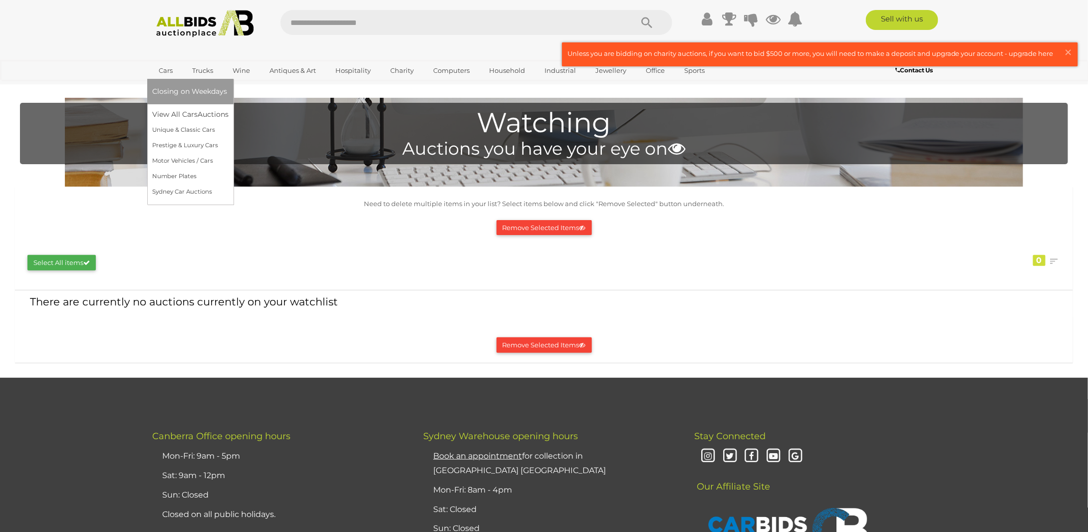
click at [171, 70] on link "Cars" at bounding box center [165, 70] width 27 height 16
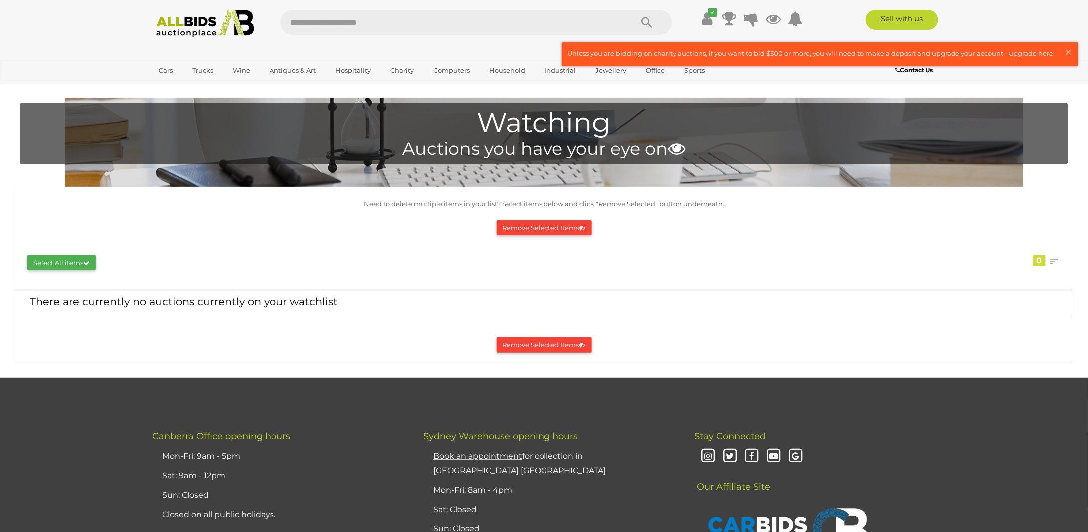
click at [205, 22] on img at bounding box center [205, 23] width 108 height 27
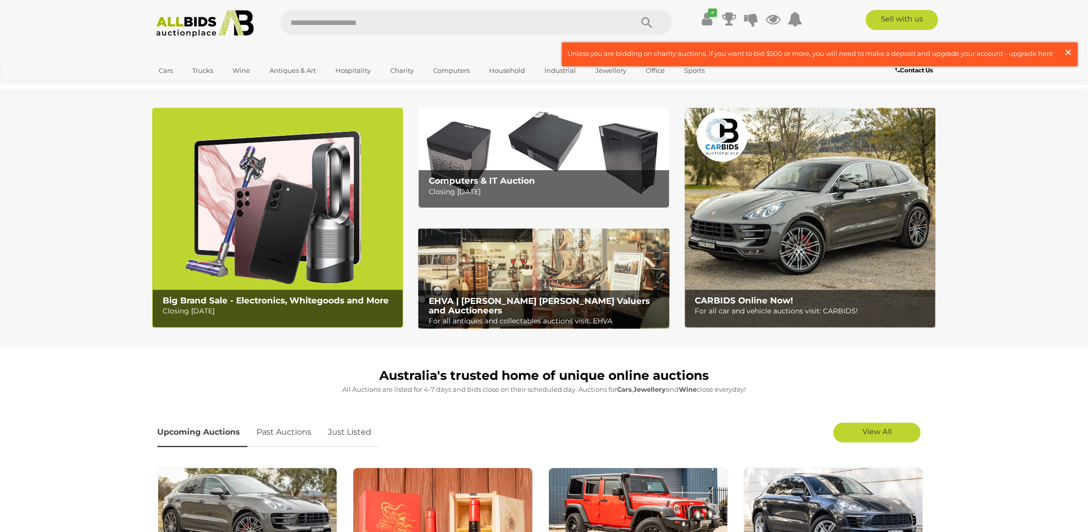
click at [1067, 47] on span "×" at bounding box center [1068, 51] width 9 height 19
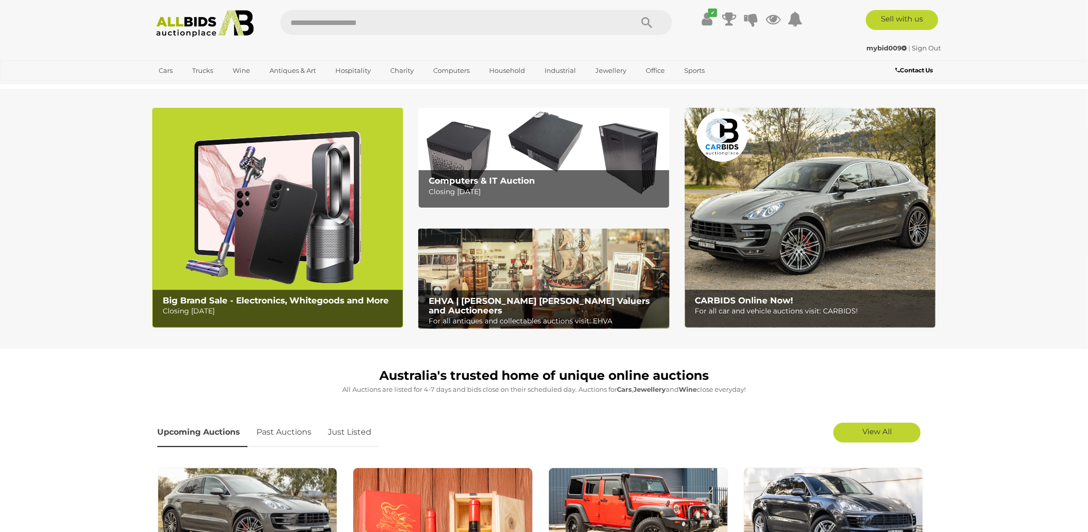
click at [649, 22] on icon "Search" at bounding box center [647, 22] width 11 height 15
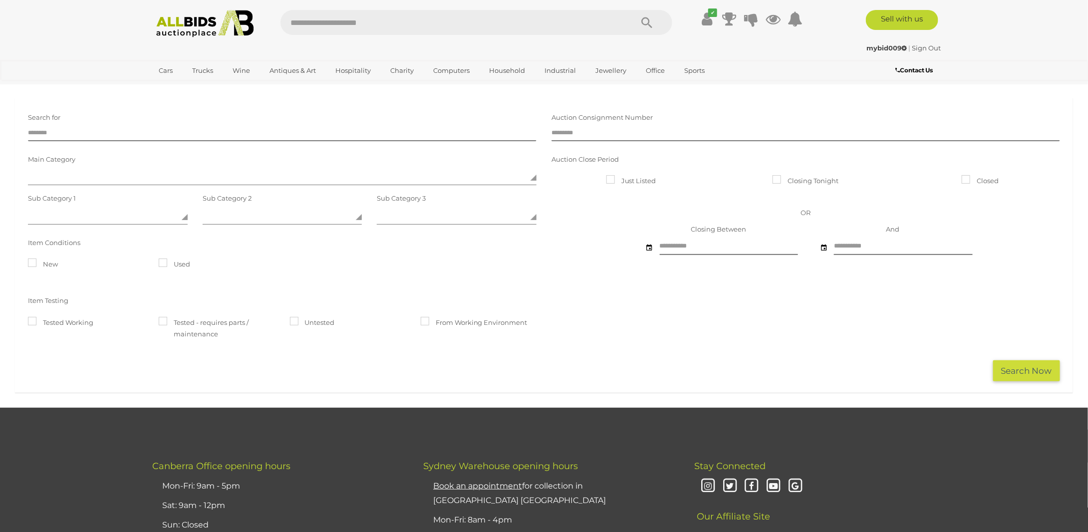
click at [233, 14] on img at bounding box center [205, 23] width 108 height 27
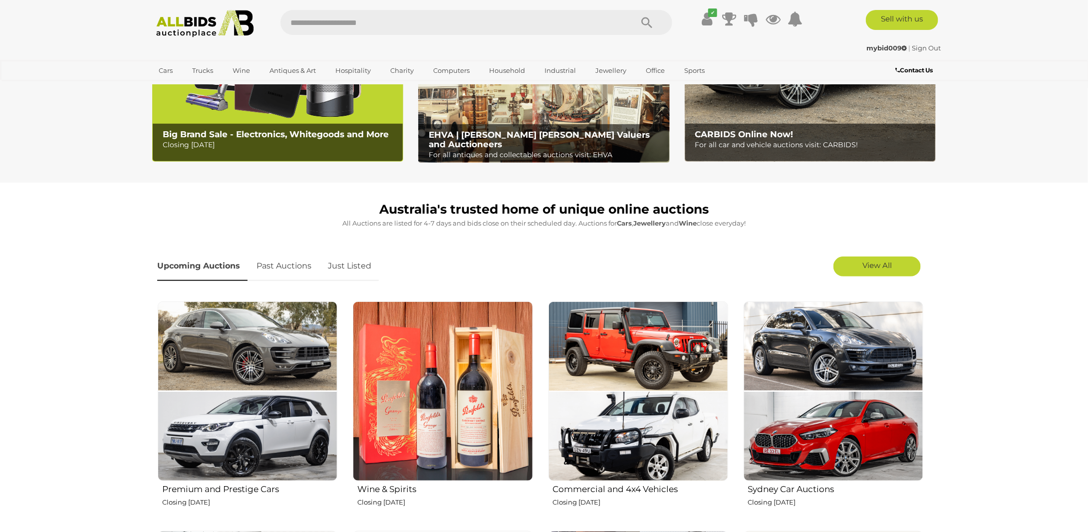
scroll to position [266, 0]
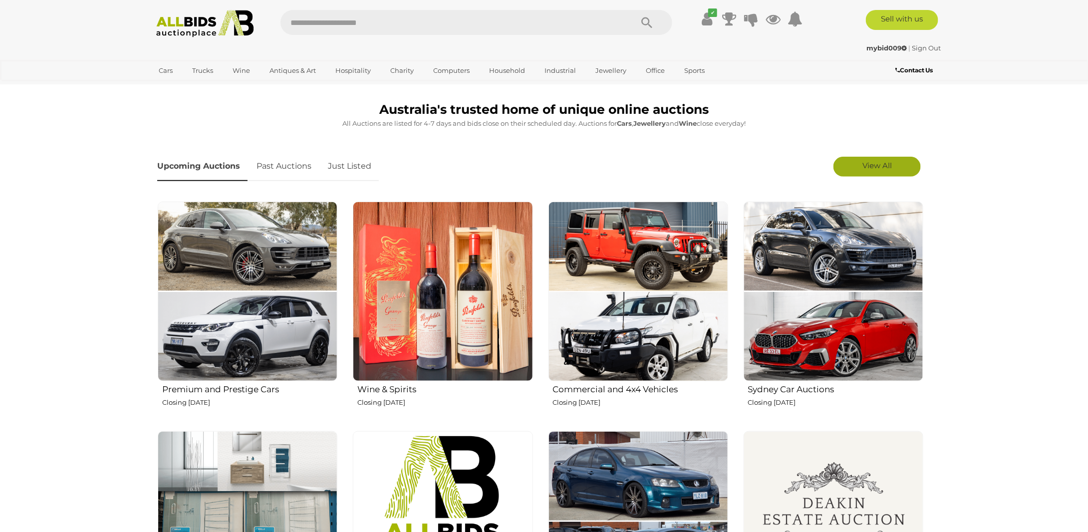
click at [897, 166] on link "View All" at bounding box center [877, 167] width 87 height 20
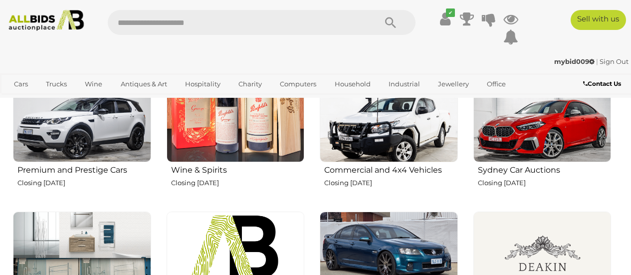
scroll to position [366, 0]
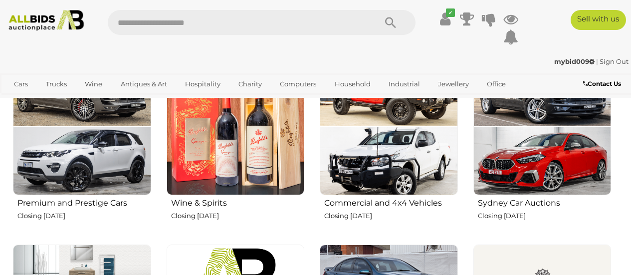
click at [598, 160] on img at bounding box center [543, 126] width 138 height 138
